Goal: Information Seeking & Learning: Learn about a topic

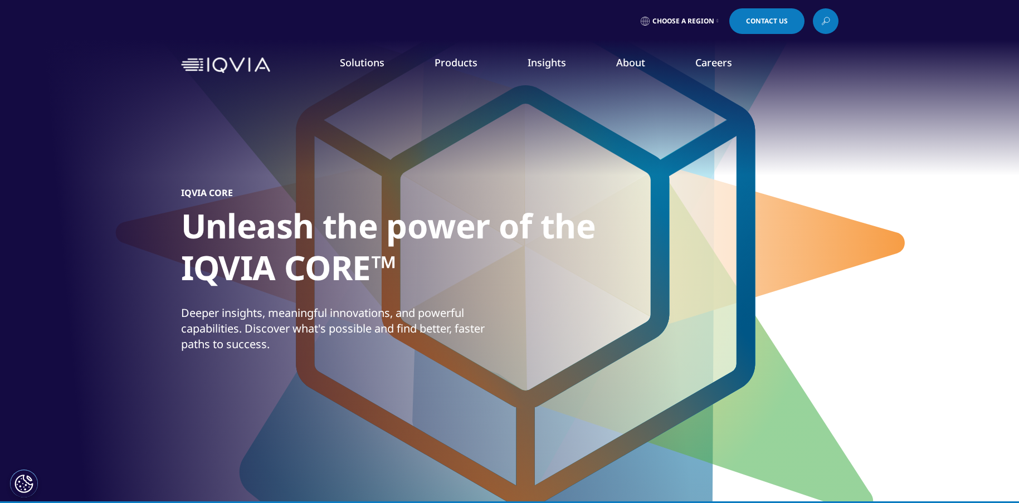
click at [139, 264] on link "Patient Engagement Suite" at bounding box center [139, 263] width 184 height 12
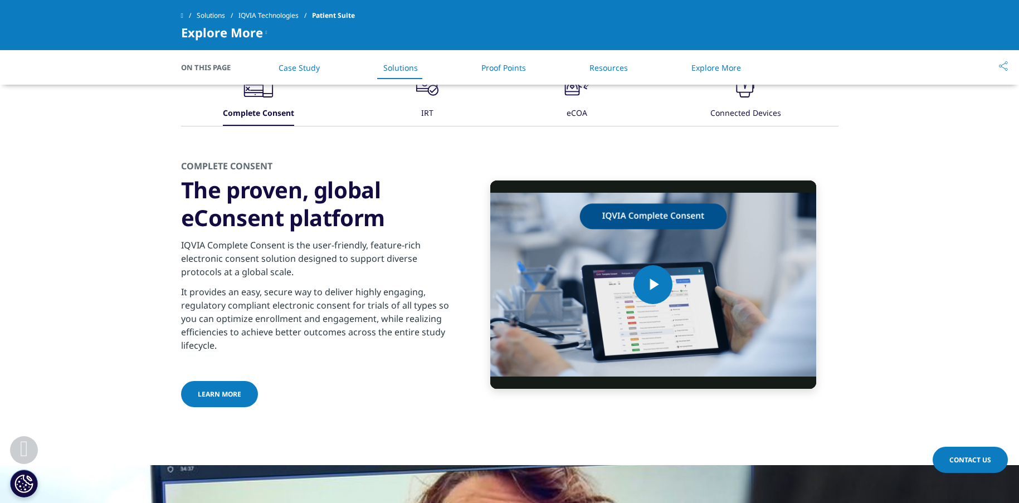
scroll to position [1028, 0]
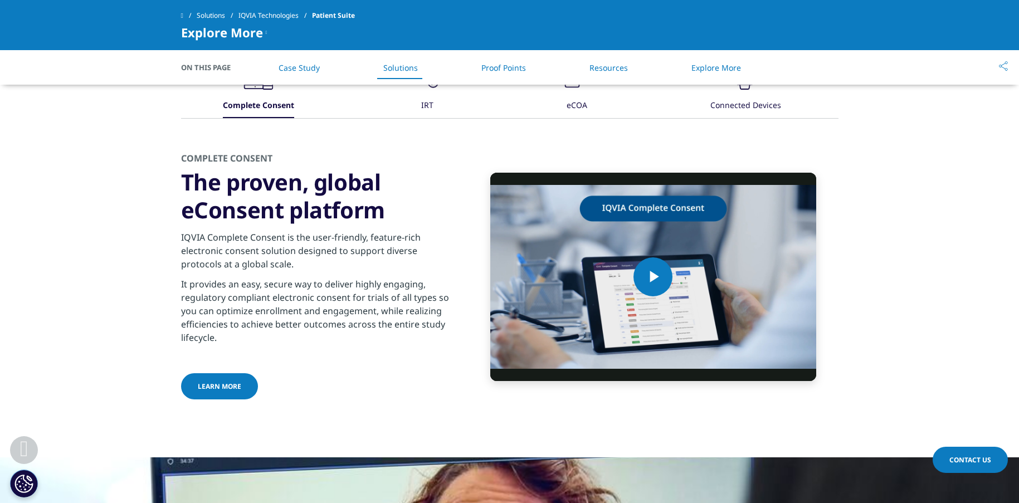
click at [292, 70] on link "Case Study" at bounding box center [299, 67] width 41 height 11
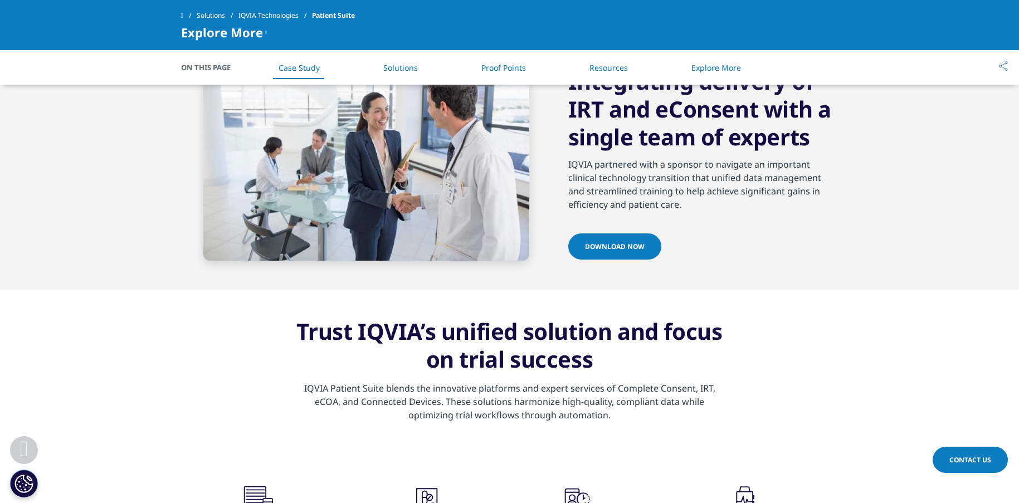
scroll to position [591, 0]
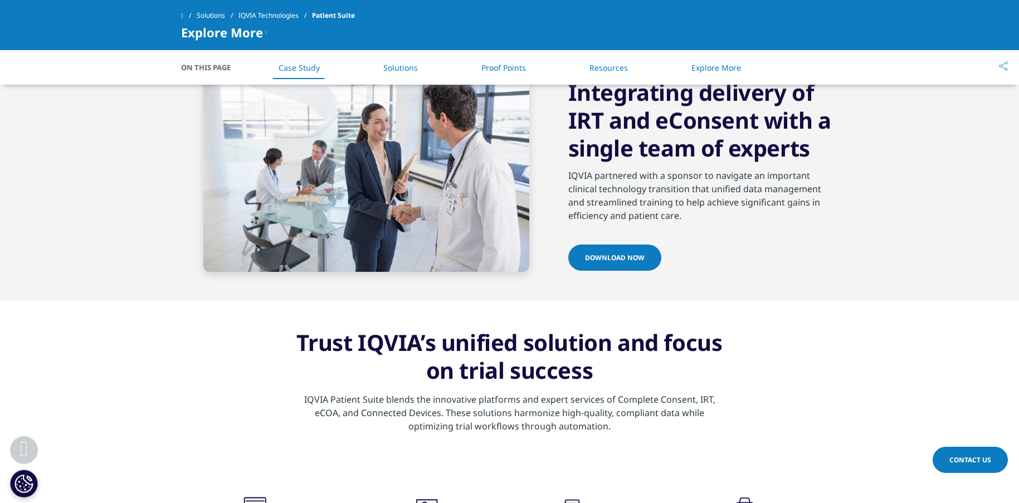
click at [392, 73] on li "Solutions" at bounding box center [400, 67] width 57 height 33
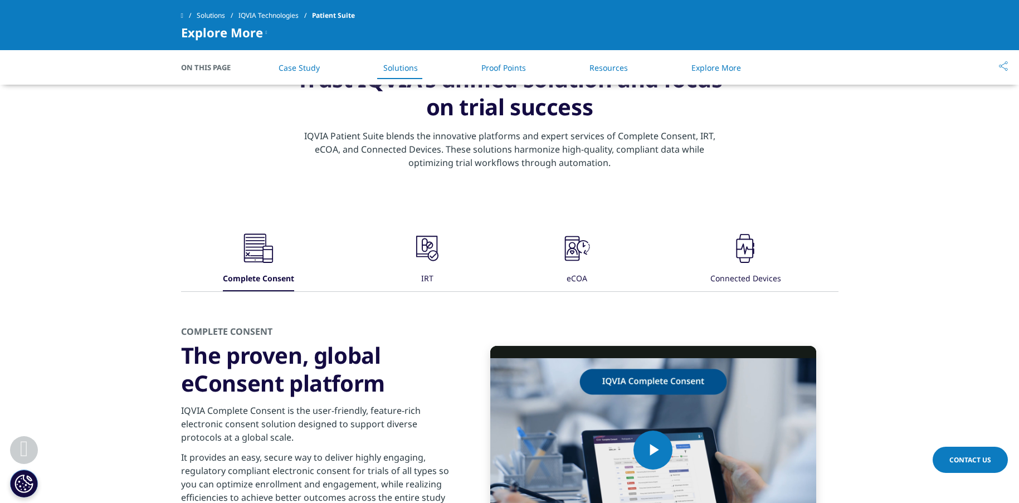
scroll to position [857, 0]
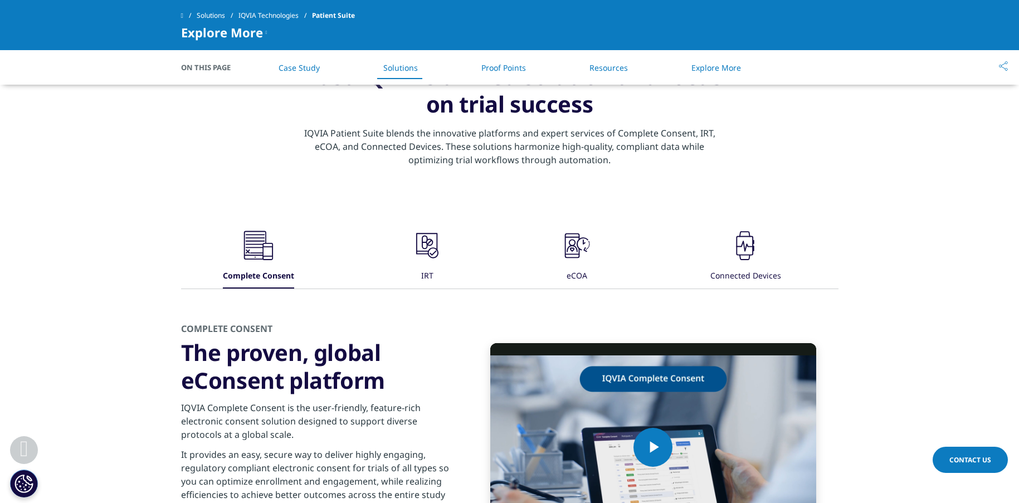
click at [581, 253] on icon ".cls-1{fill:#231f20;}" at bounding box center [576, 245] width 33 height 33
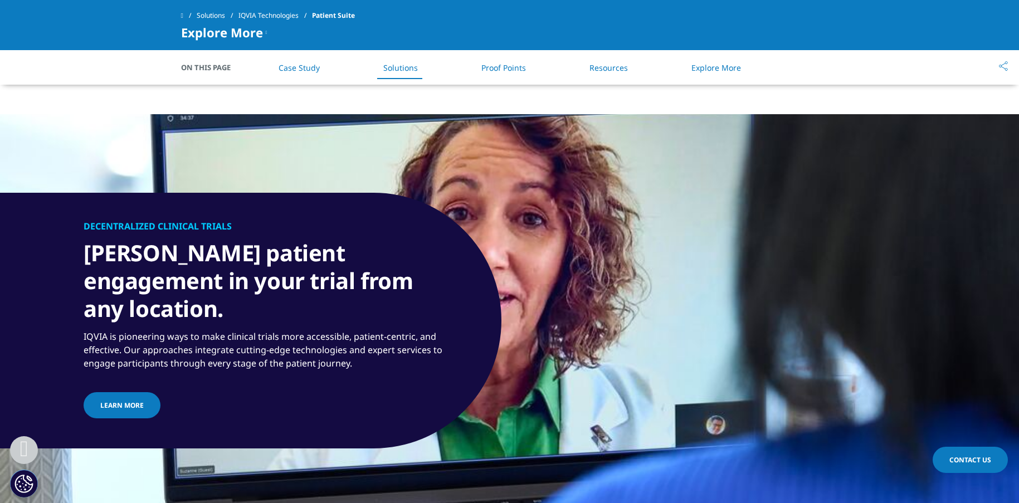
scroll to position [1386, 0]
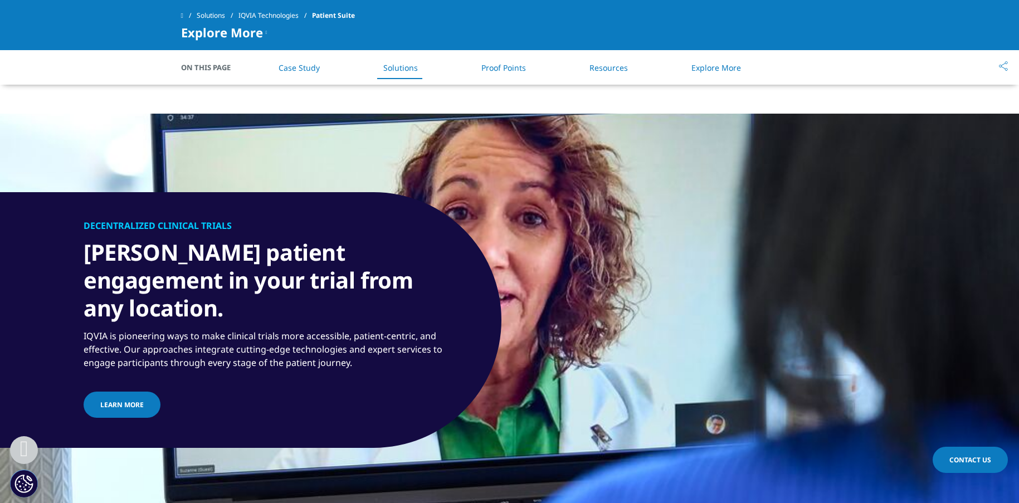
click at [141, 392] on link "Learn more" at bounding box center [122, 405] width 77 height 26
